Goal: Transaction & Acquisition: Download file/media

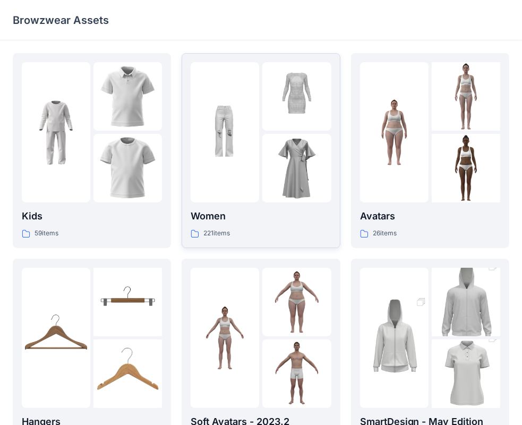
click at [233, 165] on img at bounding box center [225, 132] width 68 height 68
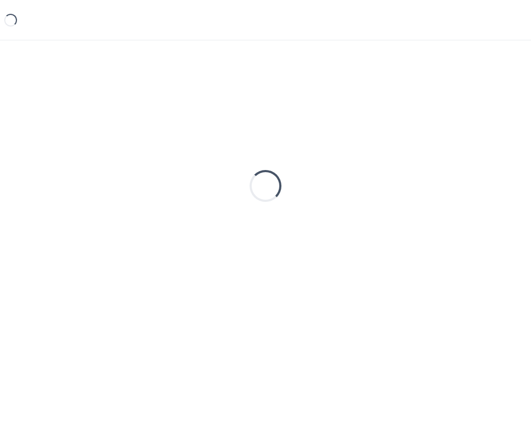
click at [233, 165] on div "Loading..." at bounding box center [265, 185] width 505 height 265
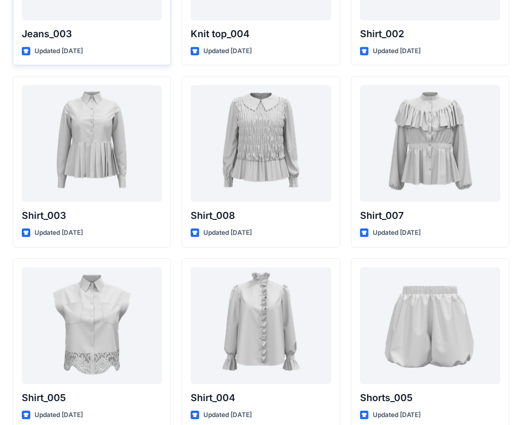
scroll to position [4760, 0]
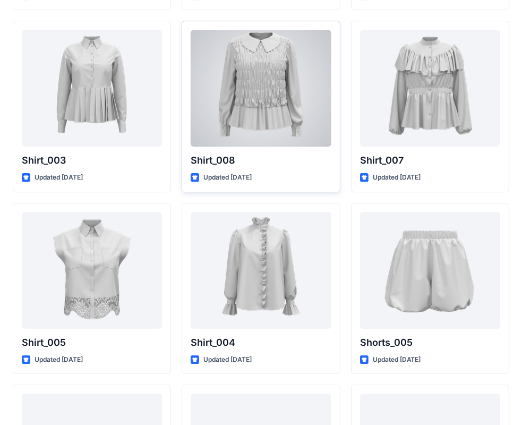
click at [274, 96] on div at bounding box center [261, 88] width 140 height 117
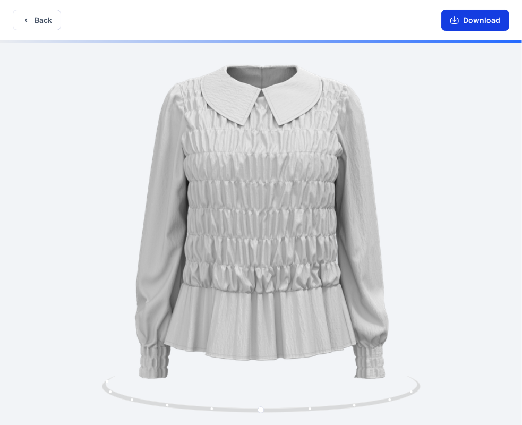
click at [487, 22] on button "Download" at bounding box center [475, 20] width 68 height 21
click at [467, 21] on button "Download" at bounding box center [475, 20] width 68 height 21
